Goal: Transaction & Acquisition: Purchase product/service

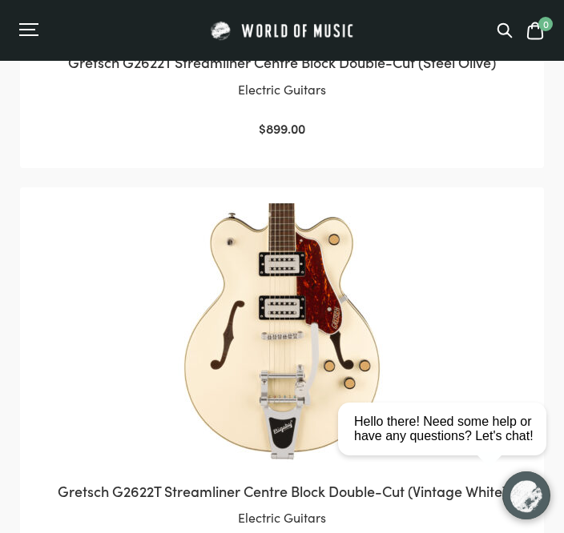
scroll to position [3081, 0]
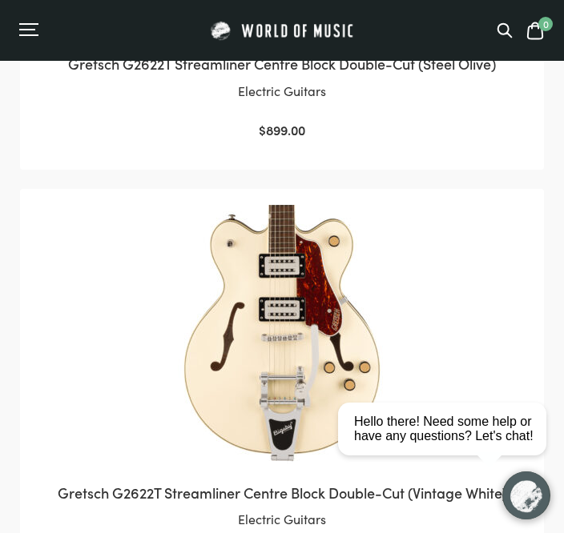
click at [288, 336] on img at bounding box center [281, 334] width 259 height 259
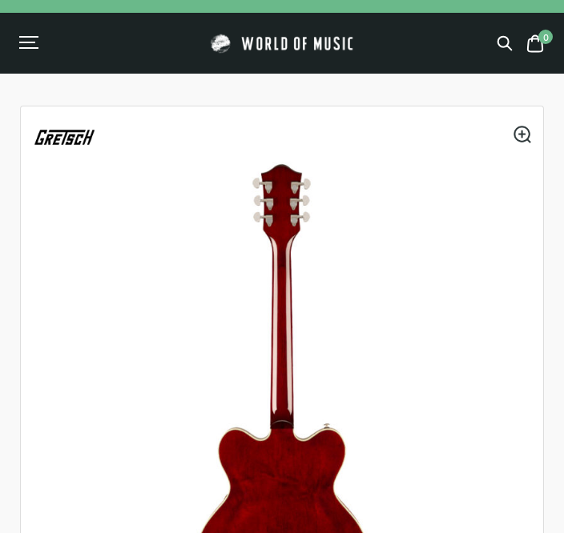
scroll to position [494, 0]
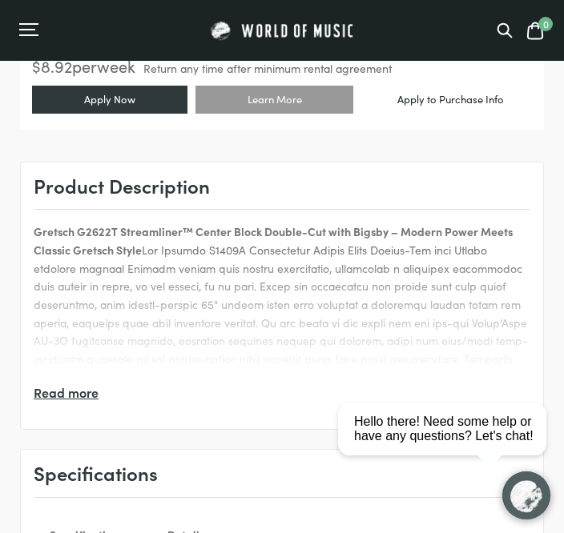
scroll to position [1137, 0]
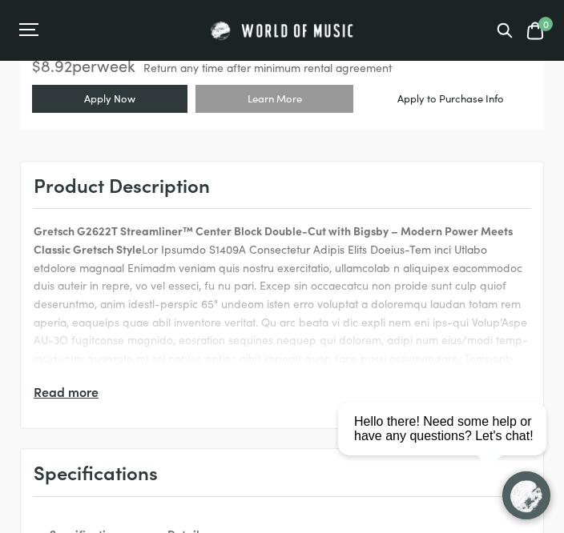
click at [81, 393] on span "Read more" at bounding box center [66, 392] width 65 height 21
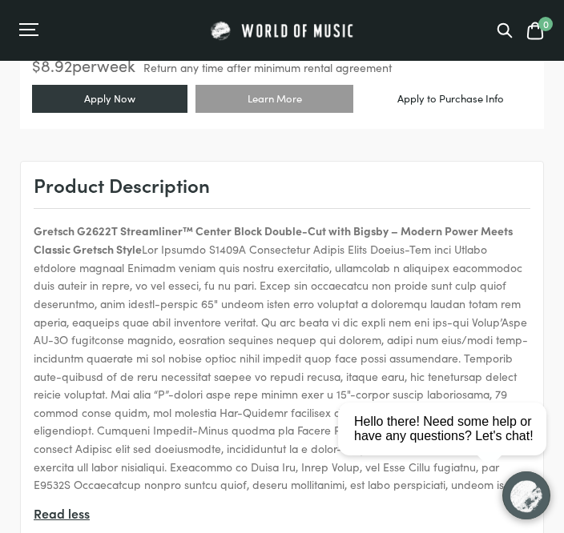
click at [69, 491] on span "Read less" at bounding box center [282, 514] width 496 height 46
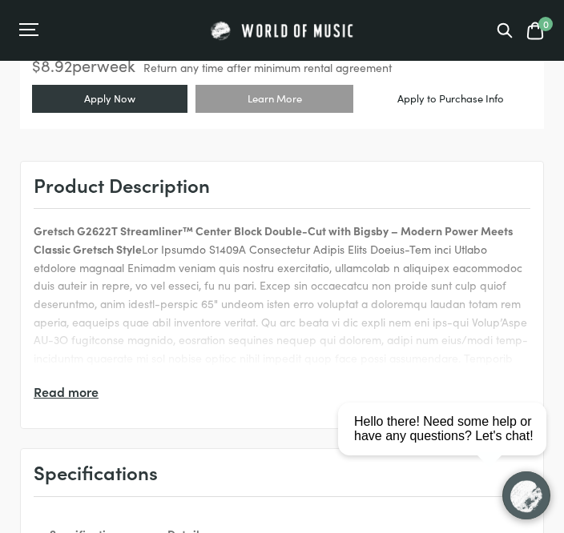
click at [48, 388] on span "Read more" at bounding box center [66, 392] width 65 height 21
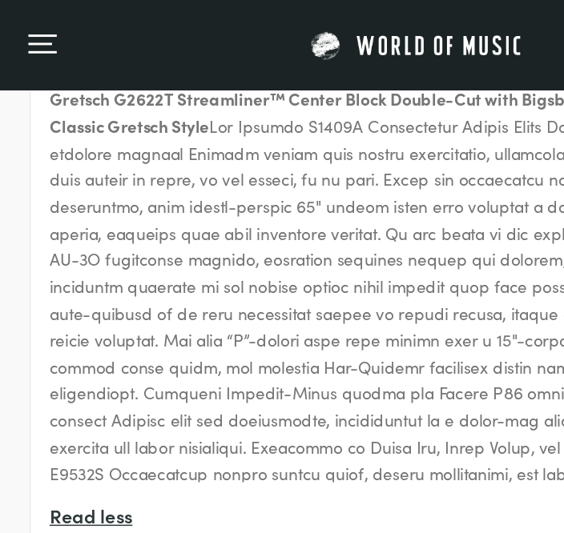
scroll to position [1301, 137]
